Goal: Task Accomplishment & Management: Manage account settings

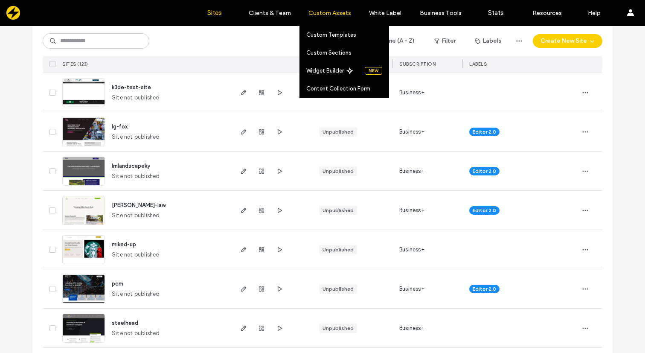
scroll to position [214, 0]
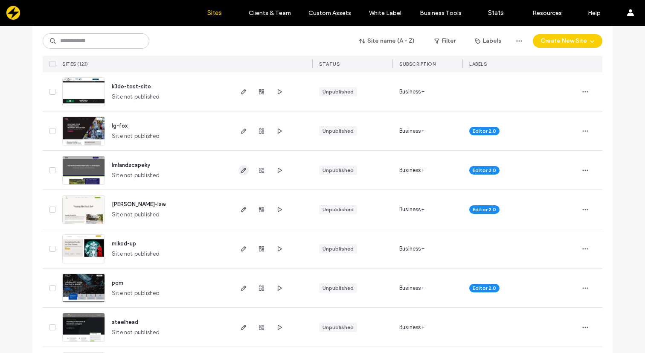
click at [242, 168] on icon "button" at bounding box center [243, 170] width 7 height 7
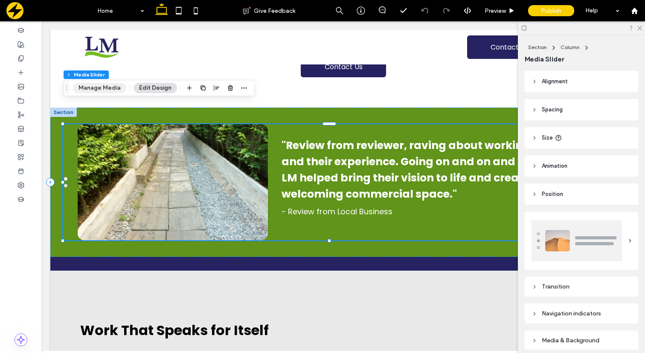
click at [105, 89] on button "Manage Media" at bounding box center [99, 88] width 53 height 10
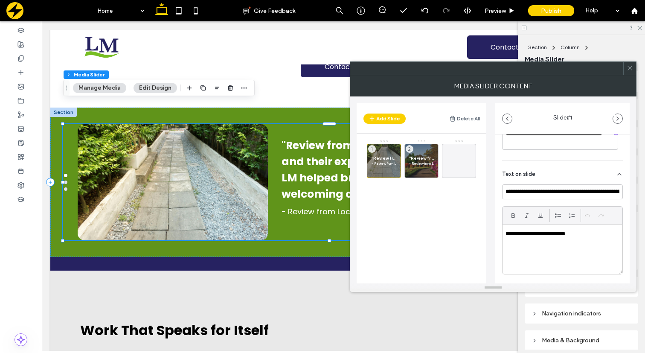
scroll to position [193, 0]
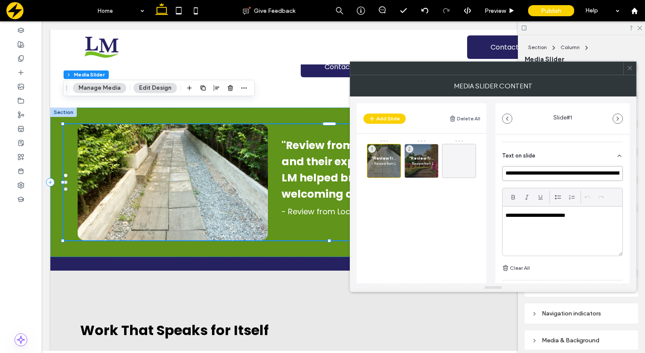
click at [530, 174] on input "**********" at bounding box center [562, 173] width 121 height 15
paste input "**********"
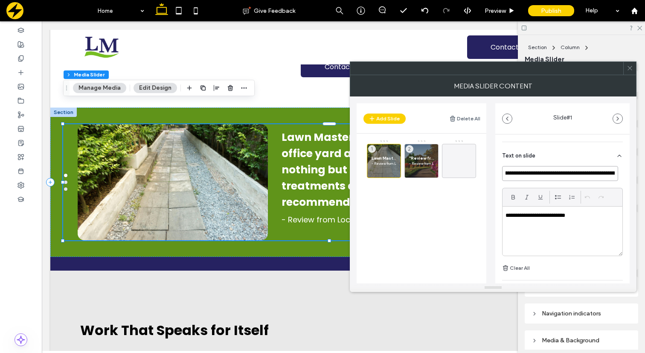
scroll to position [0, 0]
type input "**********"
drag, startPoint x: 584, startPoint y: 216, endPoint x: 510, endPoint y: 218, distance: 74.3
click at [510, 218] on p "**********" at bounding box center [560, 216] width 109 height 8
click at [419, 156] on span ""Review from reviewer, raving about working with LM and their experience. Going…" at bounding box center [421, 158] width 25 height 6
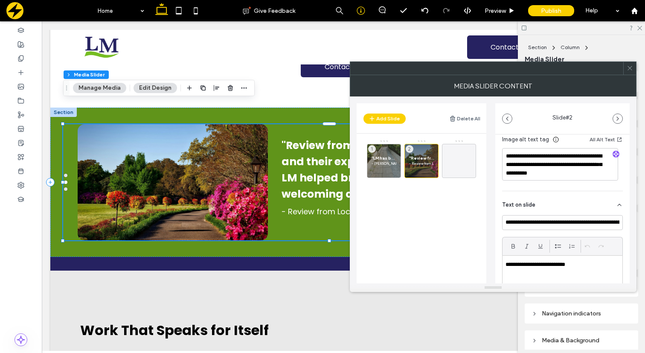
scroll to position [161, 0]
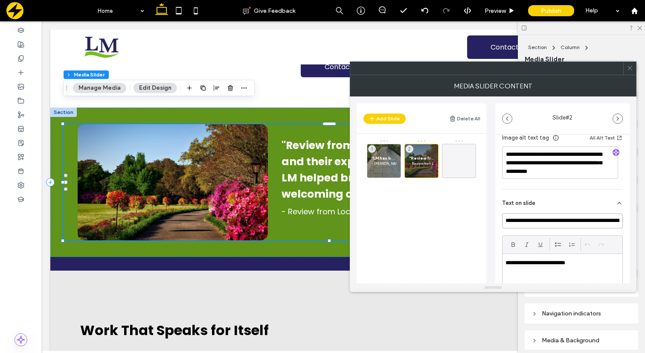
click at [539, 223] on input "**********" at bounding box center [562, 220] width 121 height 15
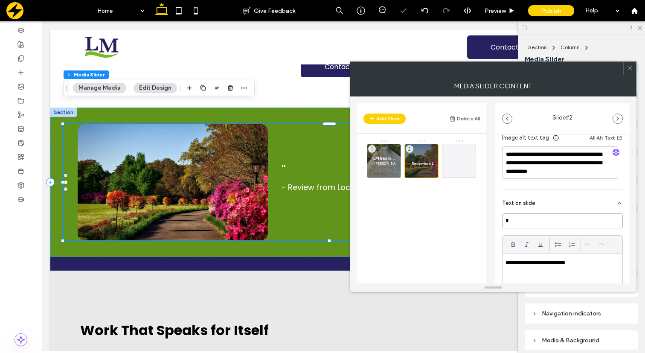
paste input "**********"
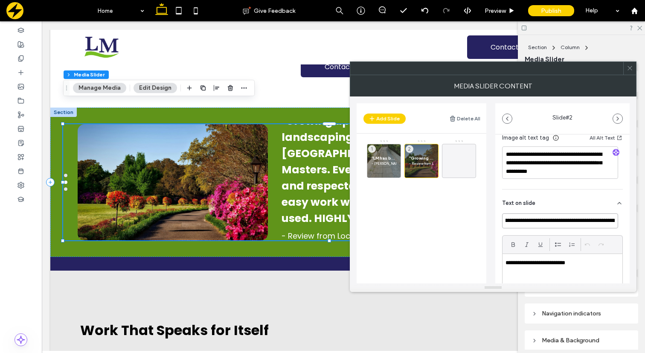
scroll to position [0, 354]
type input "**********"
click at [588, 266] on p "**********" at bounding box center [560, 263] width 109 height 8
click at [387, 156] on span ""LM has been mowing and maintaining our office yard and landscape for years and…" at bounding box center [384, 158] width 25 height 6
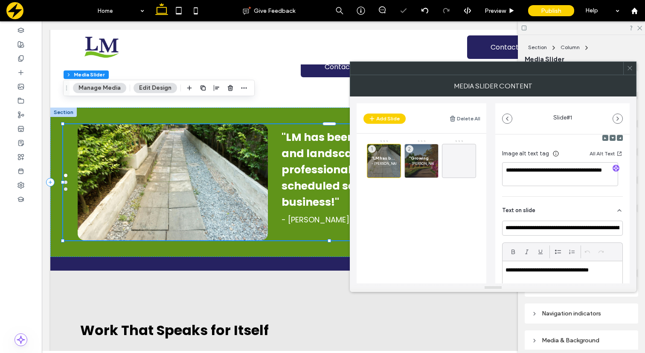
scroll to position [148, 0]
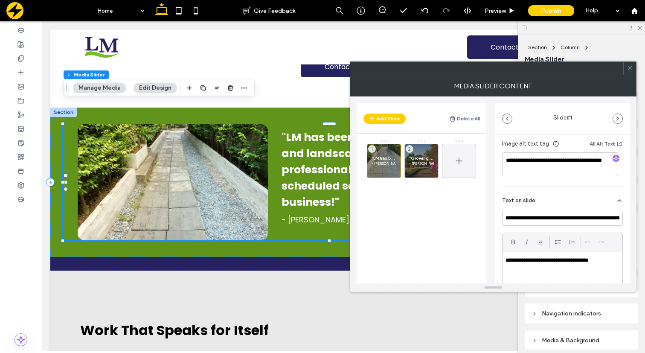
click at [457, 162] on icon at bounding box center [459, 161] width 10 height 10
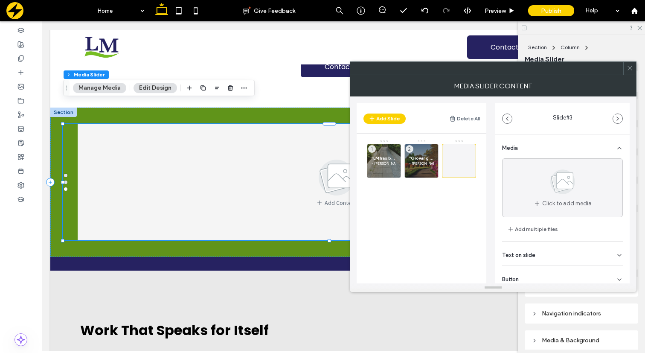
click at [576, 247] on div "Text on slide" at bounding box center [562, 254] width 121 height 24
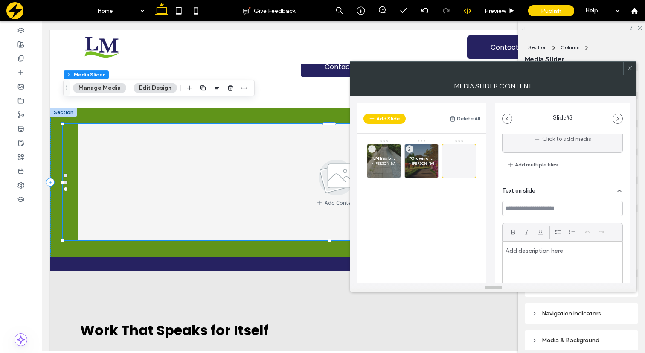
scroll to position [75, 0]
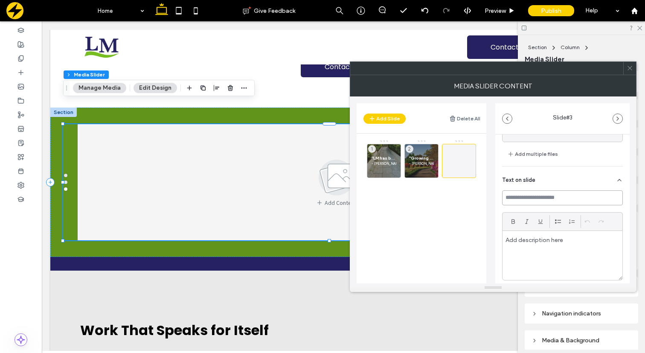
click at [526, 197] on input at bounding box center [562, 197] width 121 height 15
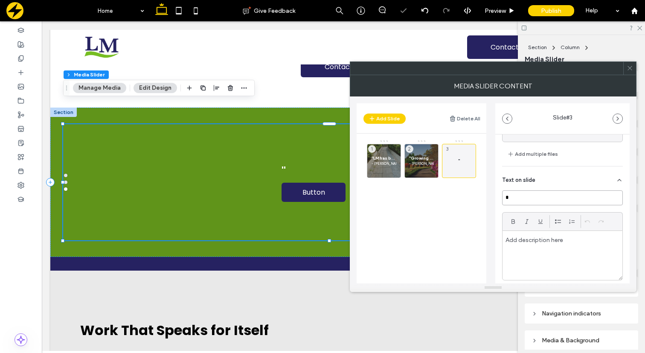
paste input "**********"
type input "**********"
click at [533, 241] on p at bounding box center [563, 240] width 114 height 8
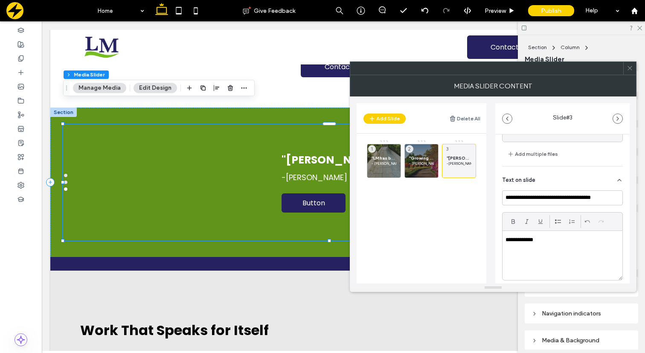
click at [509, 240] on p "**********" at bounding box center [560, 240] width 109 height 8
paste div
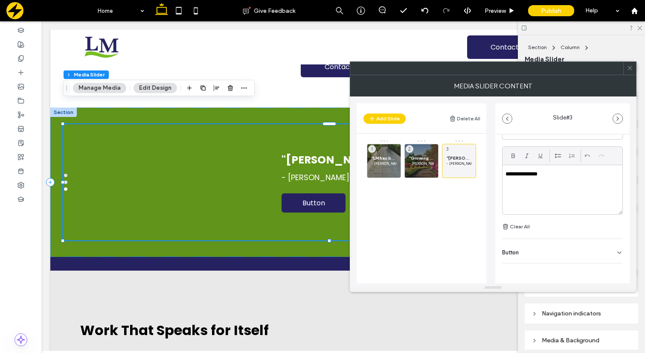
click at [538, 253] on div "Button" at bounding box center [562, 251] width 121 height 24
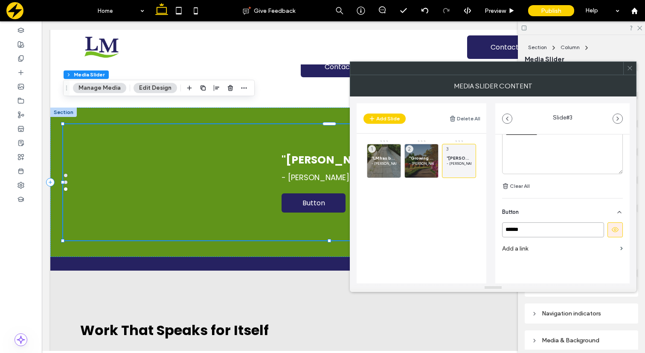
click at [534, 230] on input "******" at bounding box center [553, 229] width 102 height 15
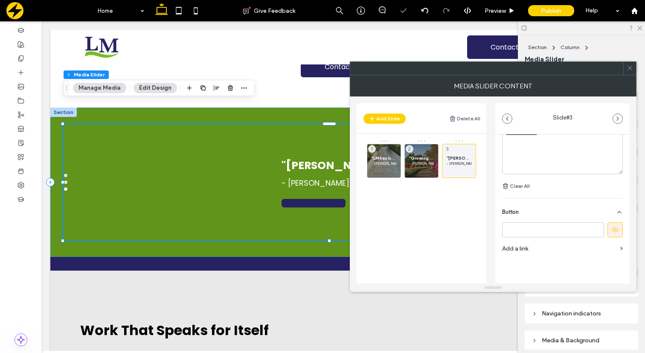
click at [612, 227] on icon at bounding box center [615, 230] width 8 height 8
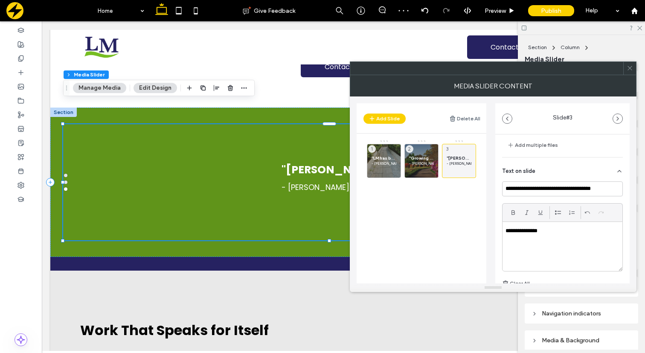
scroll to position [0, 0]
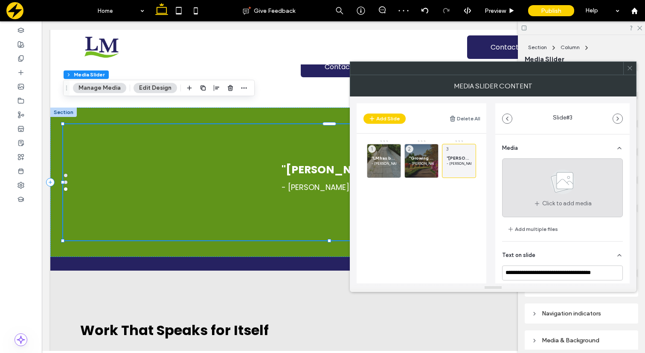
click at [550, 182] on use at bounding box center [562, 181] width 25 height 25
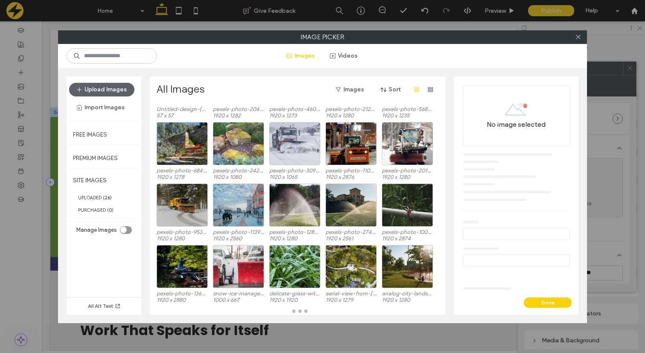
scroll to position [61, 0]
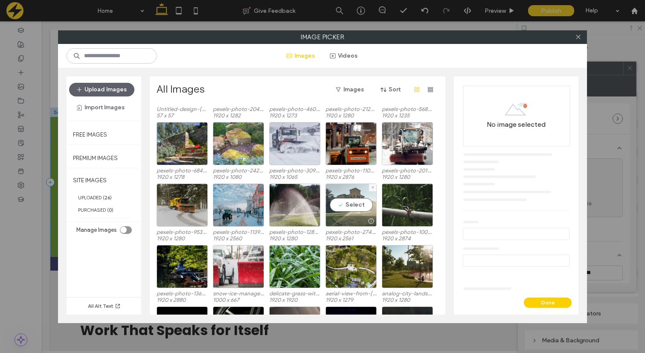
click at [359, 204] on div "Select" at bounding box center [351, 204] width 51 height 43
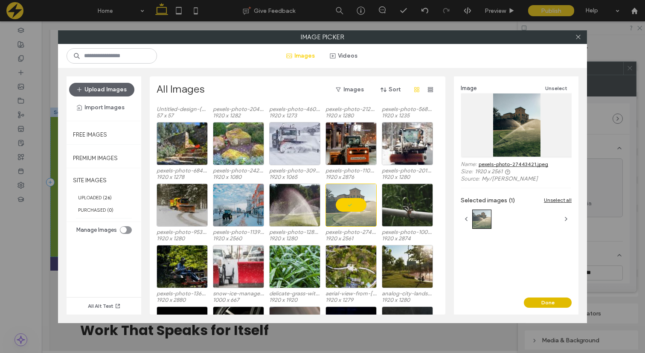
click at [544, 303] on button "Done" at bounding box center [548, 302] width 48 height 10
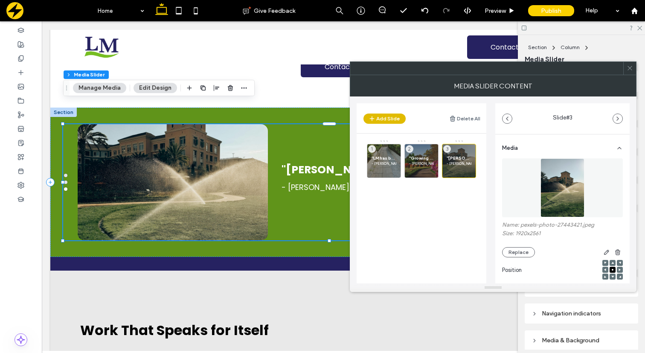
click at [386, 116] on button "Add Slide" at bounding box center [385, 119] width 42 height 10
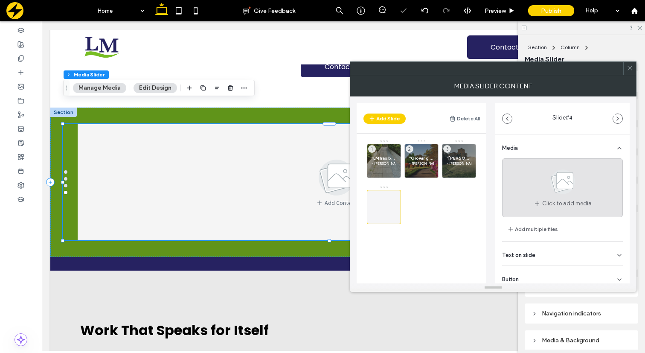
click at [595, 187] on div "Click to add media" at bounding box center [562, 187] width 121 height 59
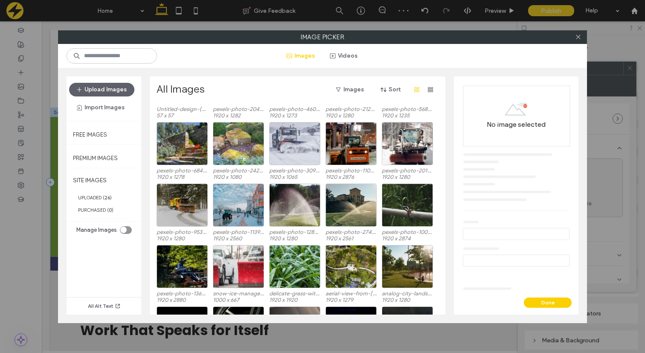
scroll to position [63, 0]
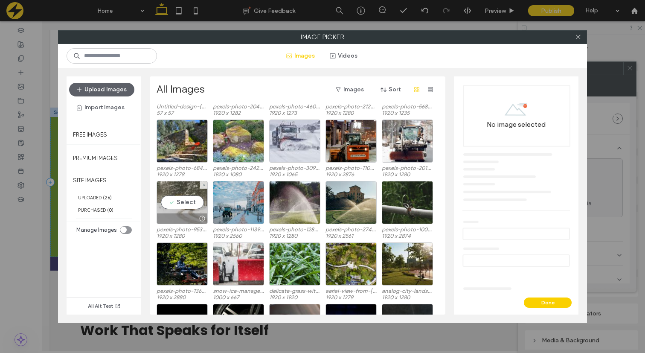
click at [188, 202] on div "Select" at bounding box center [182, 202] width 51 height 43
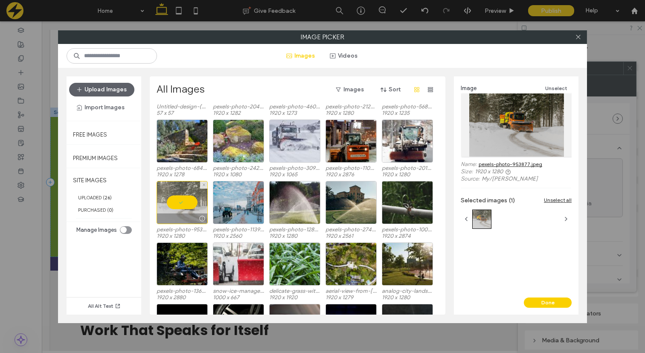
click at [183, 200] on div at bounding box center [182, 202] width 51 height 43
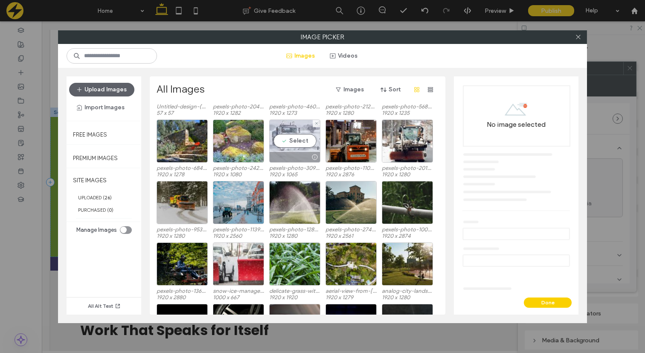
click at [297, 135] on div "Select" at bounding box center [294, 140] width 51 height 43
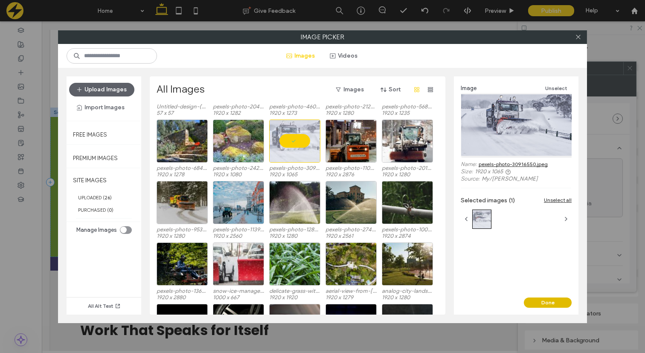
click at [539, 301] on button "Done" at bounding box center [548, 302] width 48 height 10
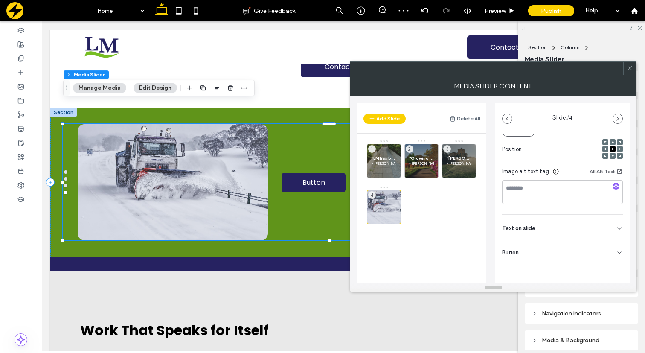
click at [538, 250] on div "Button" at bounding box center [562, 251] width 121 height 24
click at [535, 268] on input "******" at bounding box center [553, 269] width 102 height 15
click at [608, 268] on button at bounding box center [615, 269] width 15 height 15
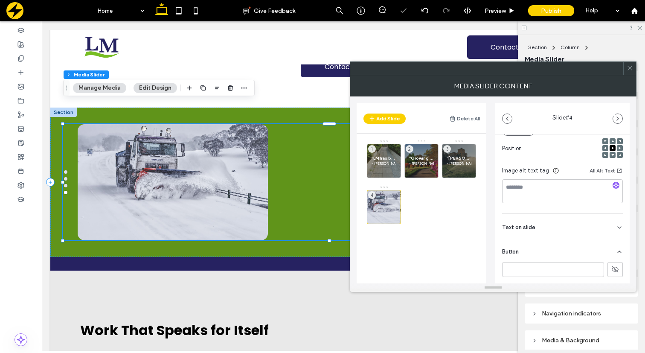
click at [600, 229] on div "Text on slide" at bounding box center [562, 226] width 121 height 24
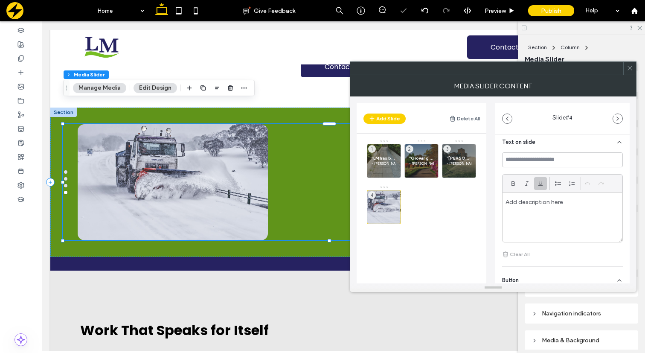
scroll to position [219, 0]
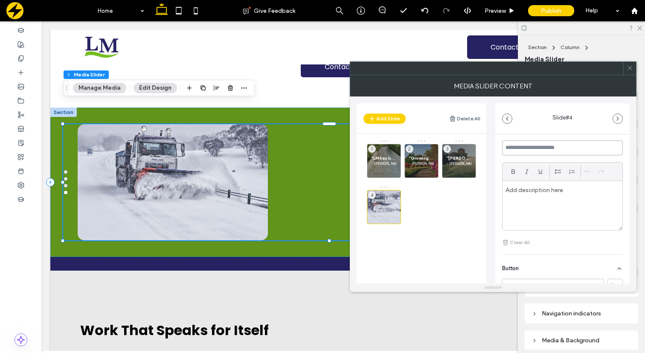
click at [530, 148] on input at bounding box center [562, 147] width 121 height 15
paste input "**********"
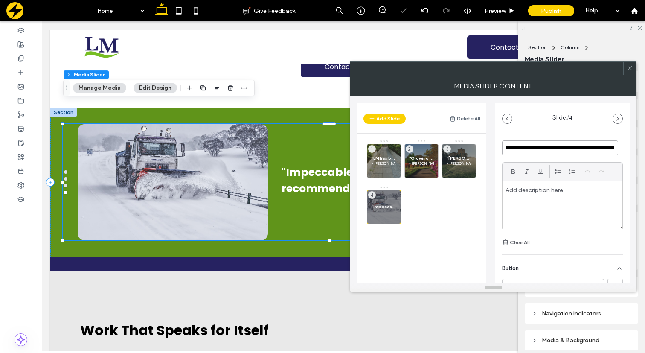
scroll to position [0, 87]
type input "**********"
click at [533, 189] on p at bounding box center [563, 190] width 114 height 8
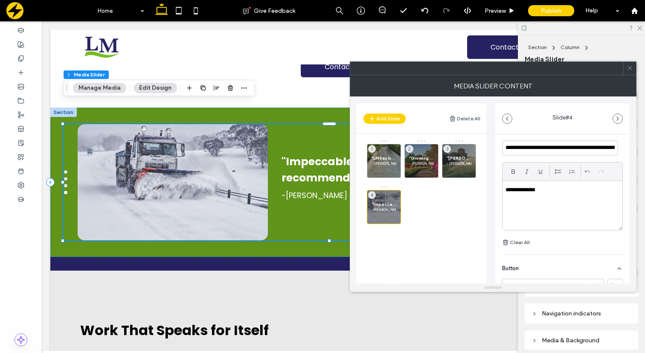
paste div
click at [458, 158] on span ""Mike and his crew always do a nice job"" at bounding box center [459, 158] width 25 height 6
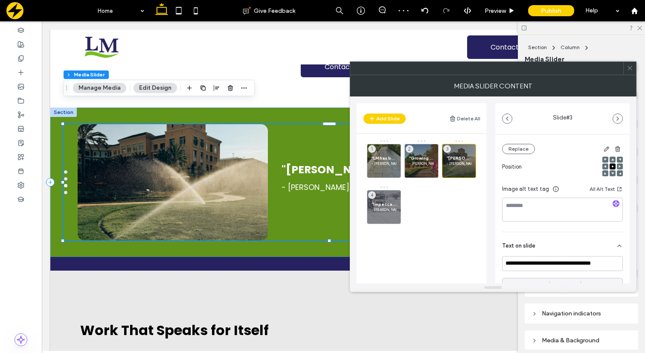
scroll to position [163, 0]
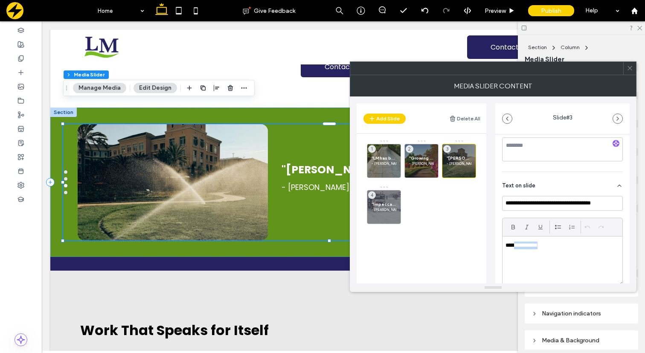
drag, startPoint x: 547, startPoint y: 245, endPoint x: 514, endPoint y: 245, distance: 32.4
click at [514, 245] on p "**********" at bounding box center [560, 246] width 109 height 8
click at [630, 68] on icon at bounding box center [630, 68] width 6 height 6
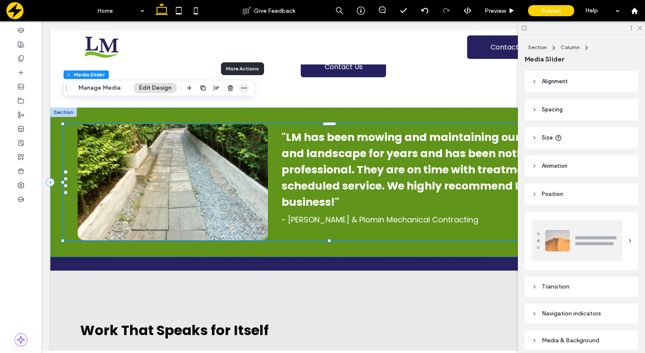
click at [243, 89] on icon "button" at bounding box center [244, 87] width 7 height 7
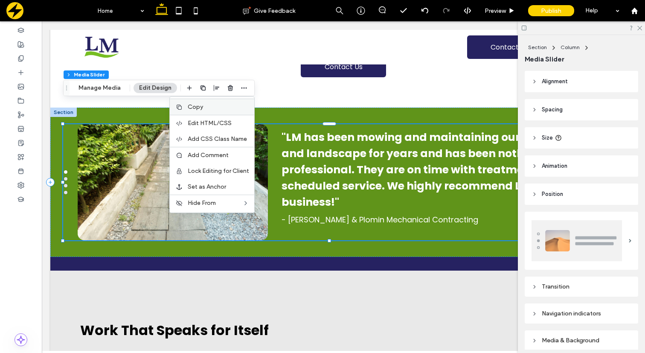
click at [201, 105] on label "Copy" at bounding box center [218, 106] width 61 height 7
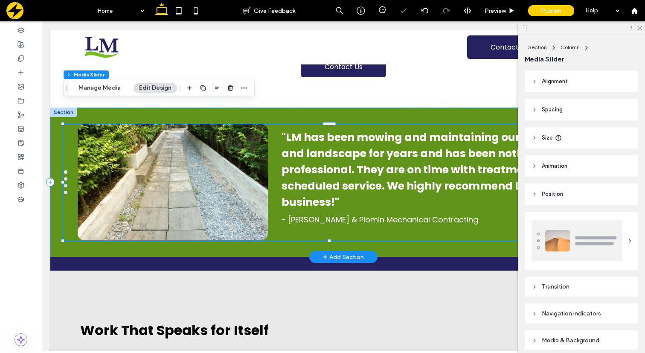
click at [56, 108] on div at bounding box center [63, 112] width 26 height 9
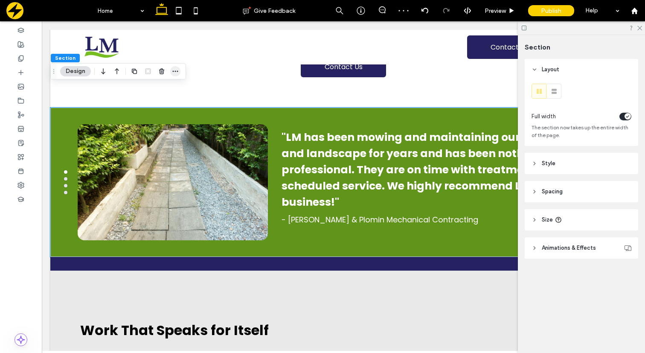
click at [175, 69] on icon "button" at bounding box center [175, 71] width 7 height 7
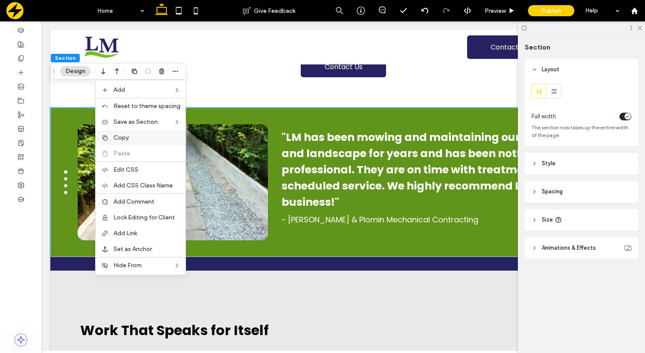
click at [131, 136] on label "Copy" at bounding box center [147, 137] width 67 height 7
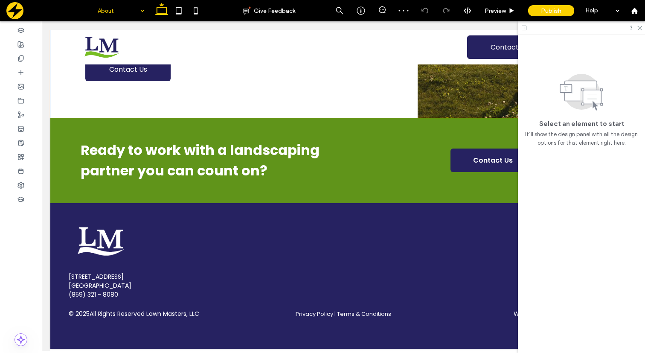
scroll to position [841, 0]
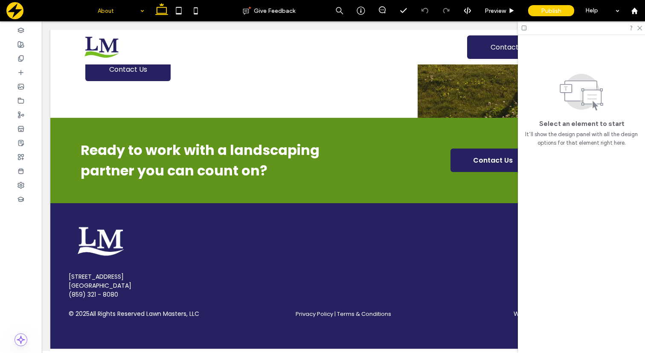
click at [135, 14] on input at bounding box center [119, 10] width 42 height 21
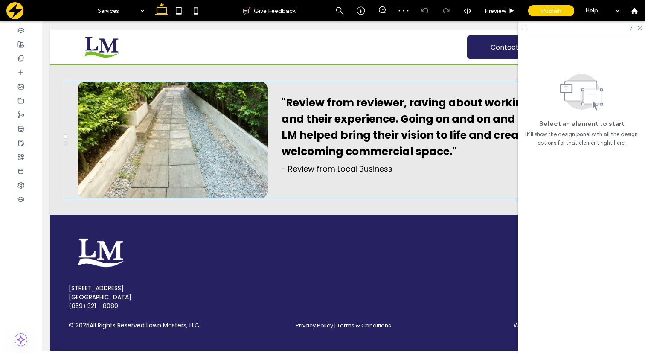
scroll to position [1392, 0]
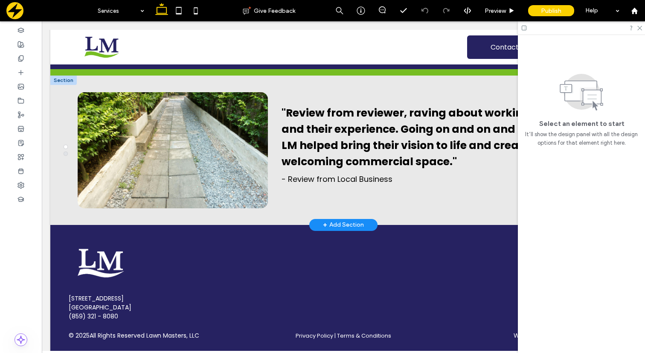
click at [66, 85] on div at bounding box center [63, 80] width 26 height 9
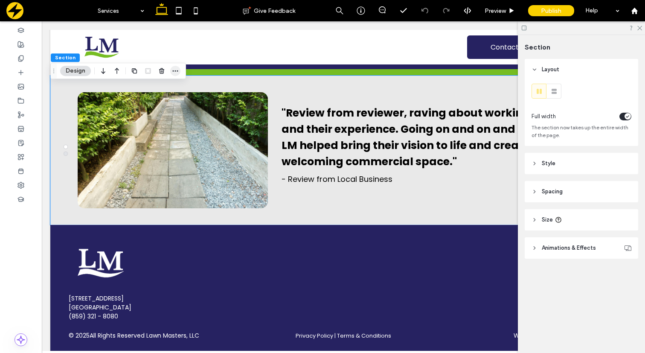
click at [175, 72] on icon "button" at bounding box center [175, 70] width 7 height 7
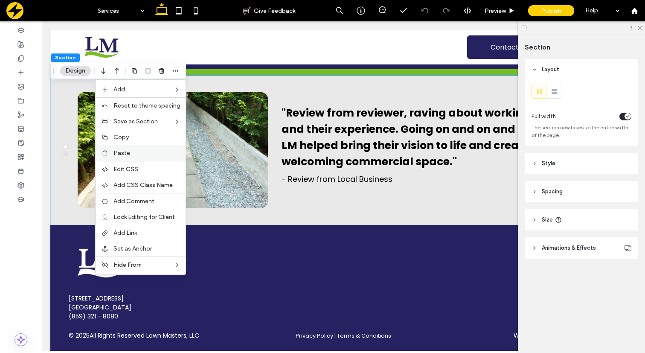
click at [138, 156] on label "Paste" at bounding box center [147, 152] width 67 height 7
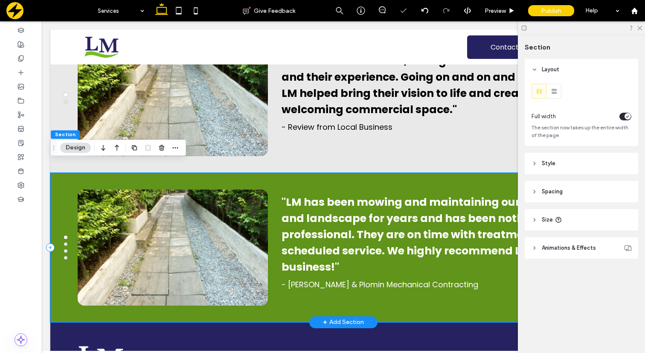
scroll to position [1465, 0]
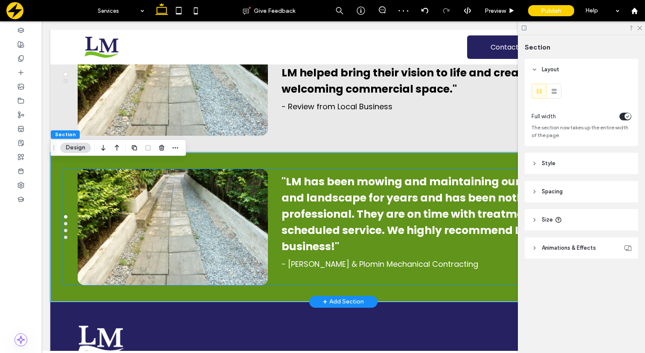
click at [411, 218] on h3 ""LM has been mowing and maintaining our office yard and landscape for years and…" at bounding box center [439, 214] width 314 height 81
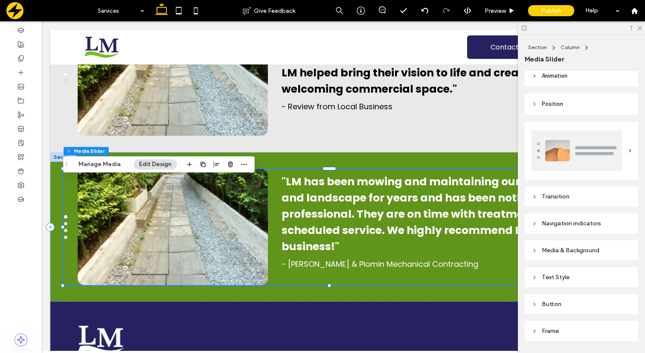
scroll to position [116, 0]
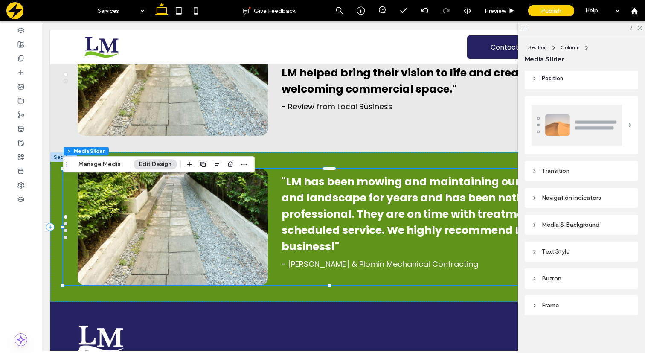
click at [531, 249] on div "Text Style" at bounding box center [582, 252] width 114 height 20
click at [536, 250] on icon at bounding box center [535, 252] width 6 height 6
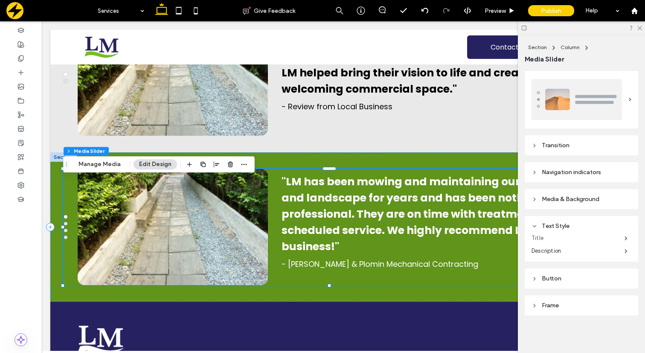
click at [550, 236] on label "Title" at bounding box center [578, 238] width 93 height 17
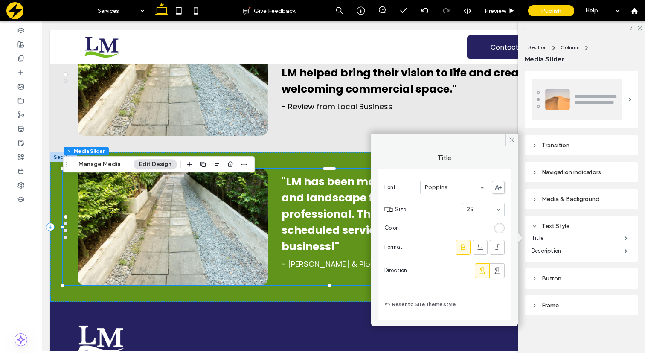
click at [500, 226] on div "rgb(255, 255, 255)" at bounding box center [499, 227] width 7 height 7
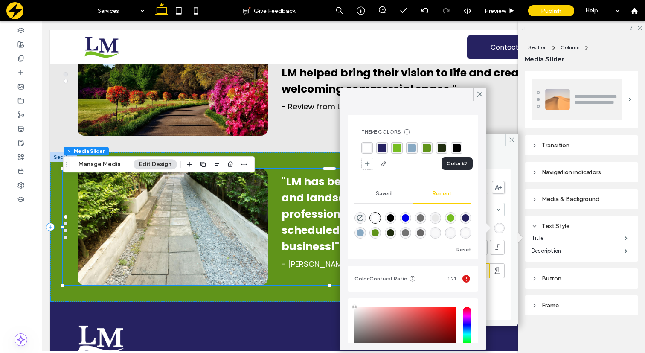
click at [457, 149] on div "rgba(0, 0, 0, 1)" at bounding box center [457, 148] width 8 height 8
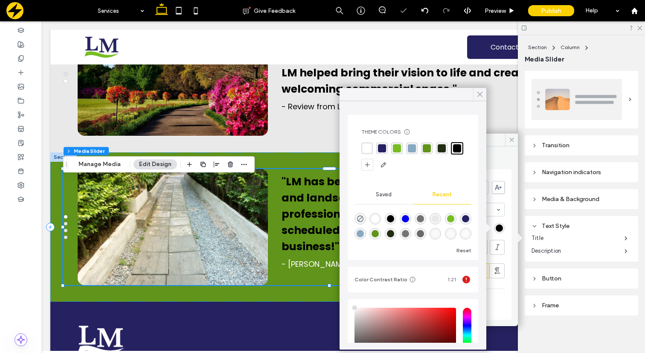
click at [478, 94] on icon at bounding box center [480, 94] width 8 height 8
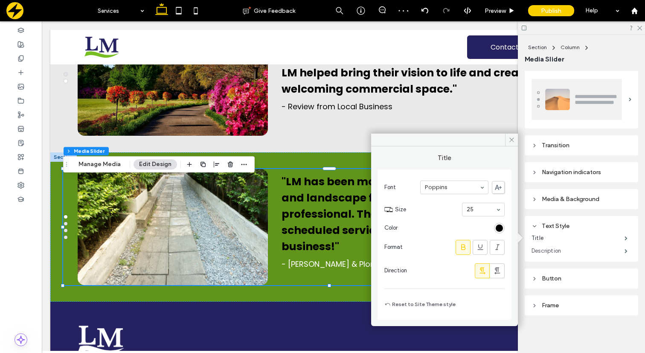
click at [563, 252] on label "Description" at bounding box center [578, 250] width 93 height 17
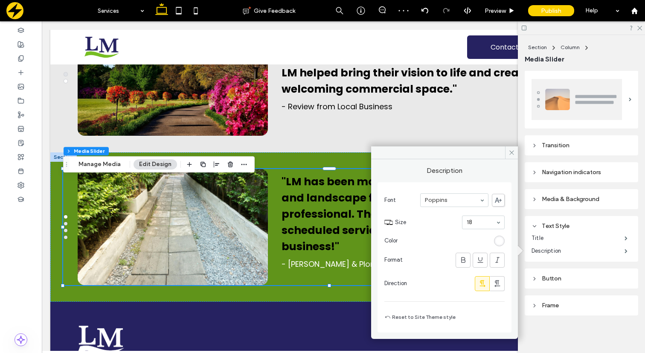
click at [501, 242] on div "rgb(255, 255, 255)" at bounding box center [499, 240] width 7 height 7
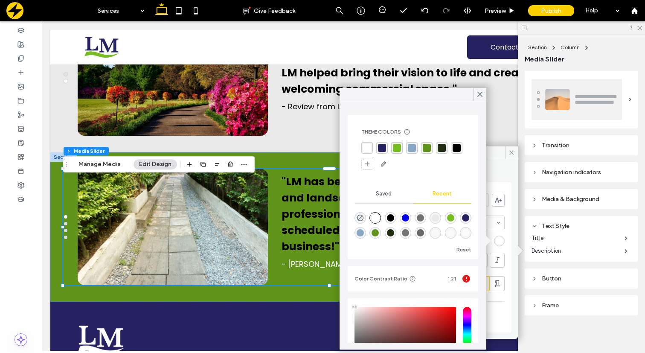
click at [459, 150] on div "rgba(0, 0, 0, 1)" at bounding box center [457, 148] width 8 height 8
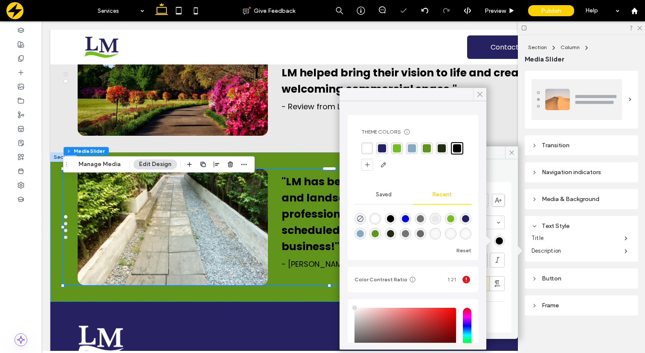
click at [478, 96] on use at bounding box center [480, 94] width 4 height 5
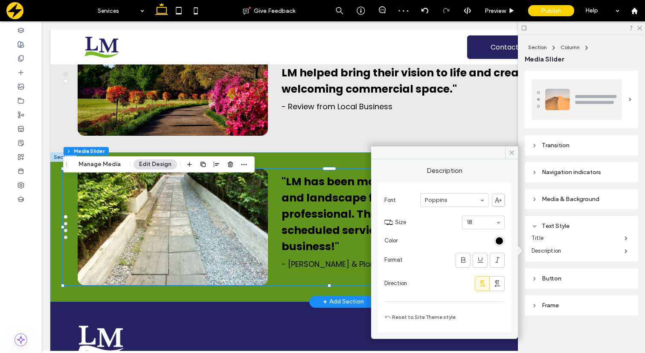
click at [57, 162] on div at bounding box center [63, 156] width 26 height 9
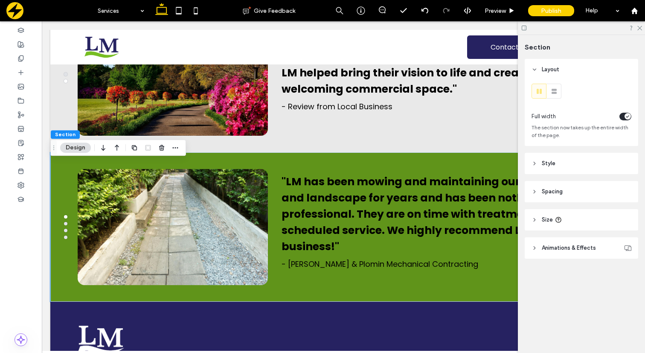
click at [540, 157] on header "Style" at bounding box center [582, 163] width 114 height 21
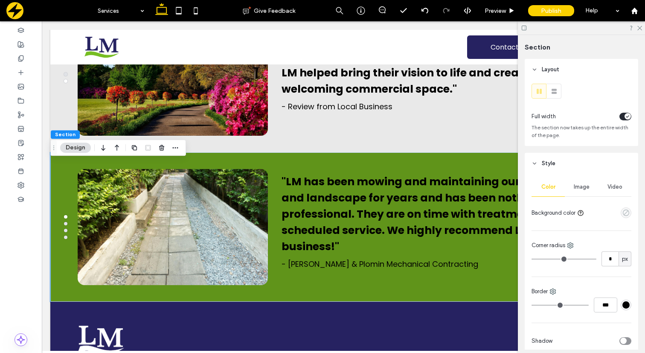
click at [626, 215] on icon "empty color" at bounding box center [626, 212] width 7 height 7
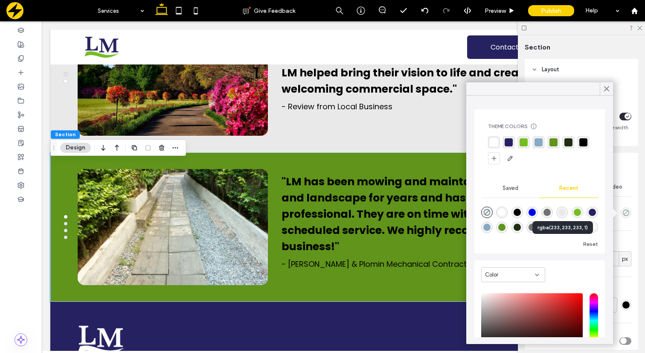
click at [563, 210] on div "rgba(233, 233, 233, 1)" at bounding box center [562, 212] width 7 height 7
type input "*******"
type input "***"
type input "****"
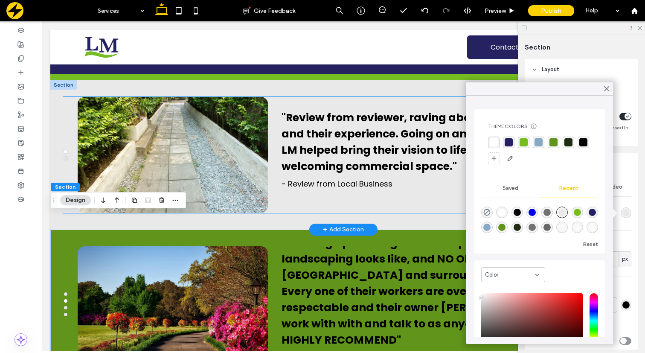
scroll to position [1380, 0]
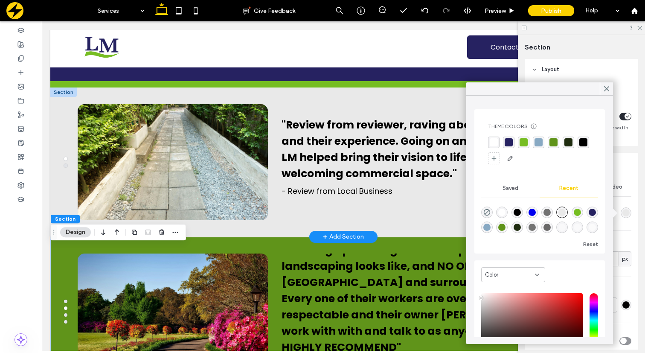
click at [58, 97] on div at bounding box center [63, 91] width 26 height 9
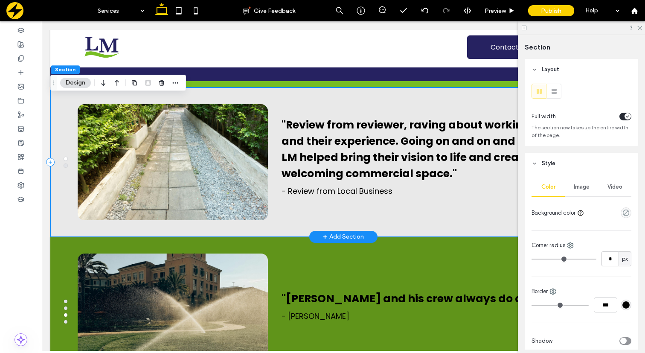
click at [270, 107] on div ""Review from reviewer, raving about working with LM and their experience. Going…" at bounding box center [343, 161] width 586 height 149
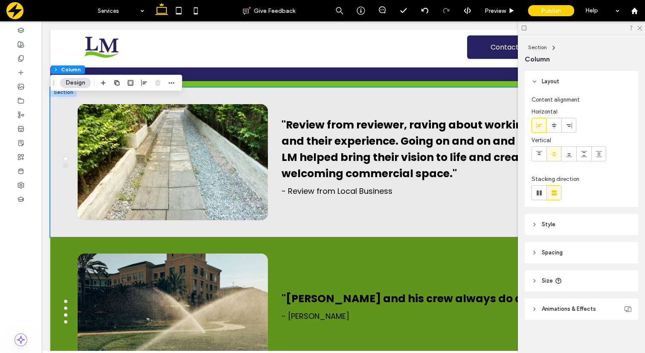
click at [537, 230] on header "Style" at bounding box center [582, 224] width 114 height 21
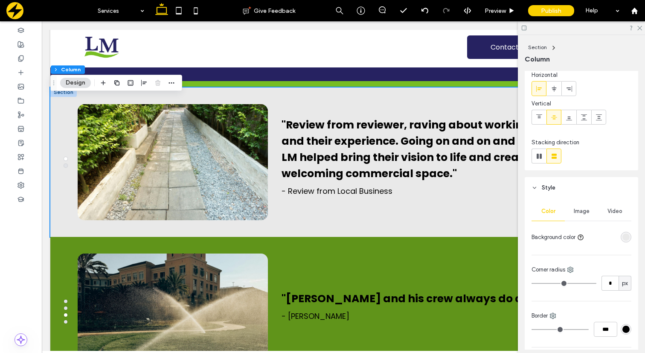
scroll to position [42, 0]
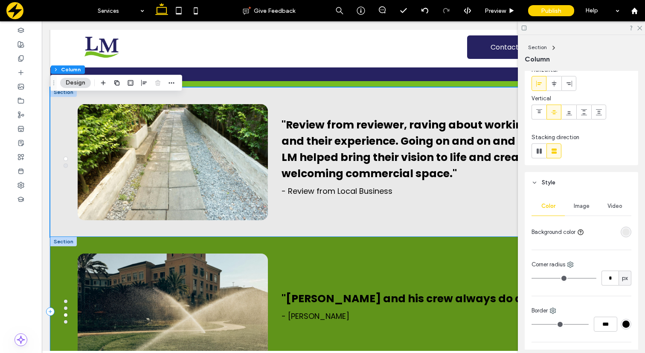
click at [403, 255] on div ""LM has been mowing and maintaining our office yard and landscape for years and…" at bounding box center [343, 311] width 586 height 149
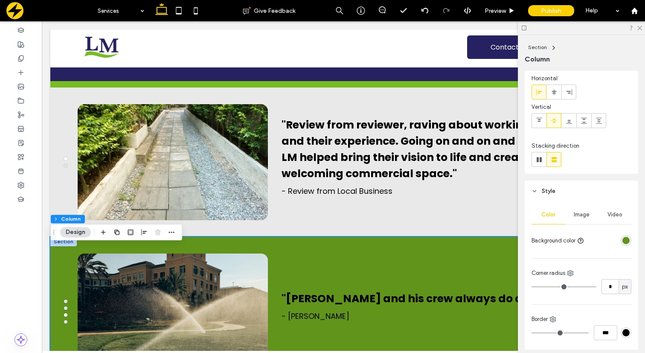
scroll to position [38, 0]
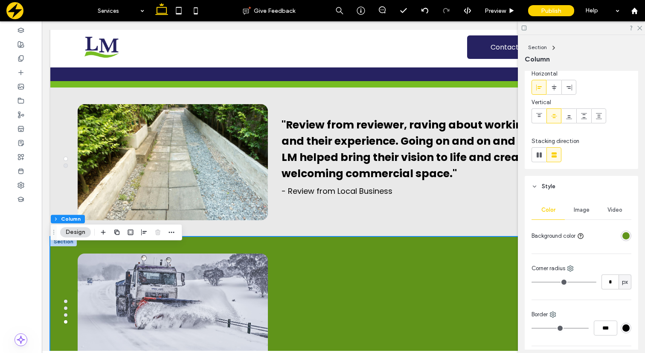
click at [626, 234] on div "rgba(96, 148, 26, 1)" at bounding box center [626, 235] width 7 height 7
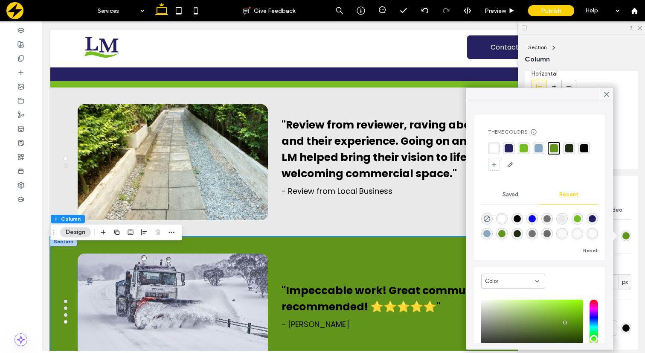
click at [562, 220] on div "rgba(233, 233, 233, 1)" at bounding box center [562, 218] width 7 height 7
type input "*******"
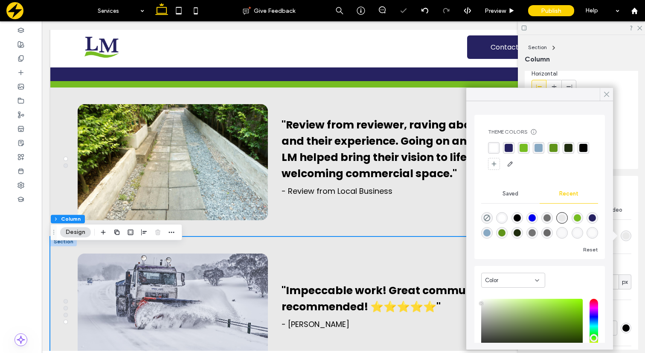
click at [607, 96] on icon at bounding box center [607, 94] width 8 height 8
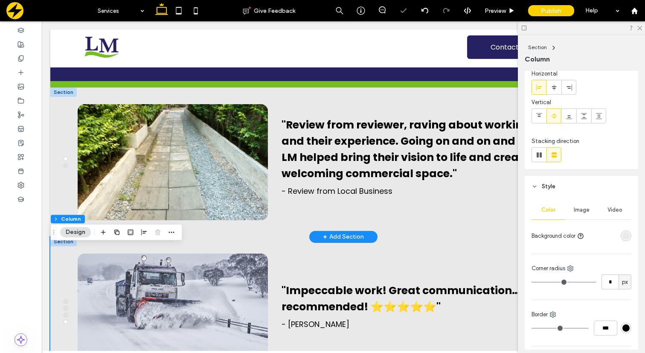
click at [69, 97] on div at bounding box center [63, 91] width 26 height 9
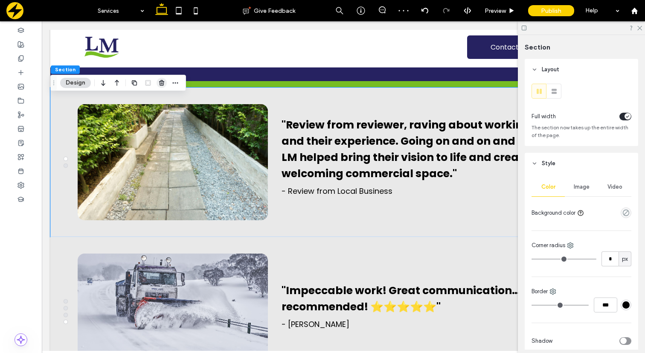
click at [162, 81] on icon "button" at bounding box center [161, 82] width 7 height 7
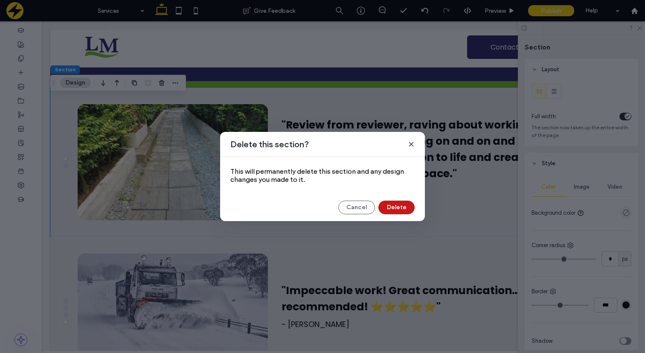
click at [385, 208] on button "Delete" at bounding box center [396, 208] width 36 height 14
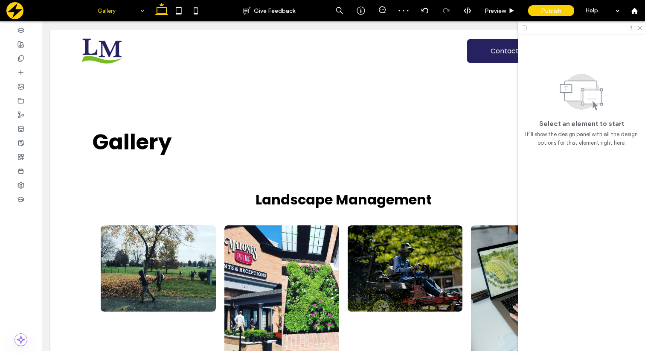
scroll to position [0, 0]
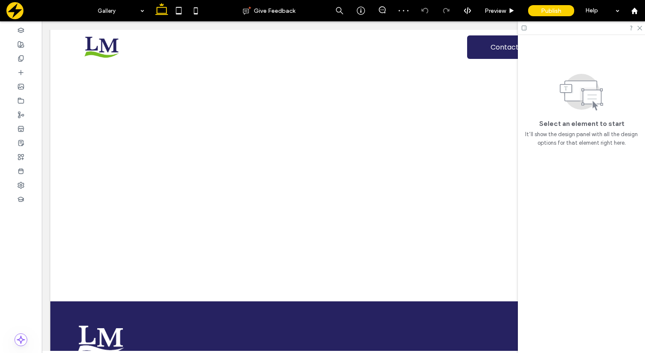
scroll to position [1060, 0]
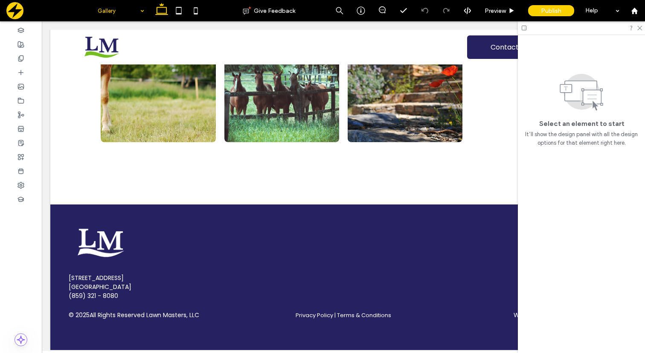
click at [133, 15] on input at bounding box center [119, 10] width 42 height 21
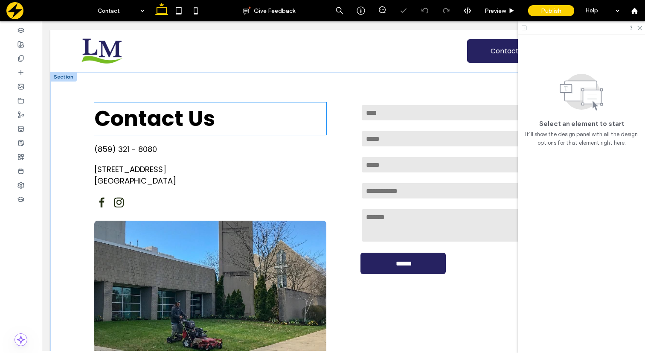
scroll to position [177, 0]
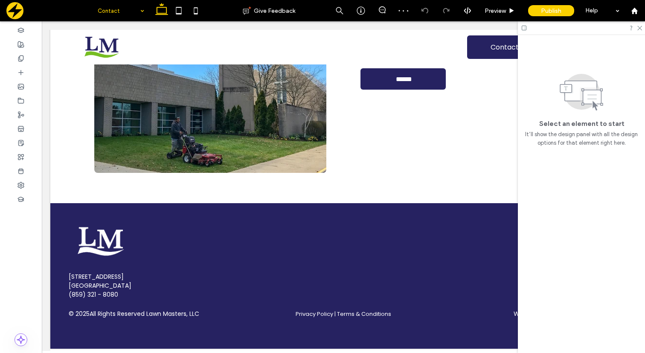
click at [148, 12] on div "Contact" at bounding box center [120, 10] width 55 height 21
click at [639, 28] on icon at bounding box center [640, 28] width 6 height 6
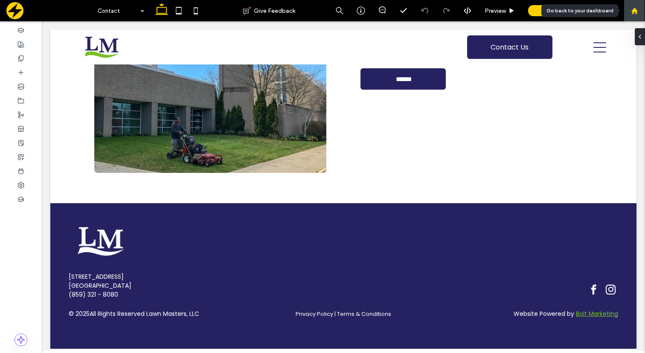
click at [634, 9] on use at bounding box center [634, 10] width 6 height 6
